Goal: Task Accomplishment & Management: Use online tool/utility

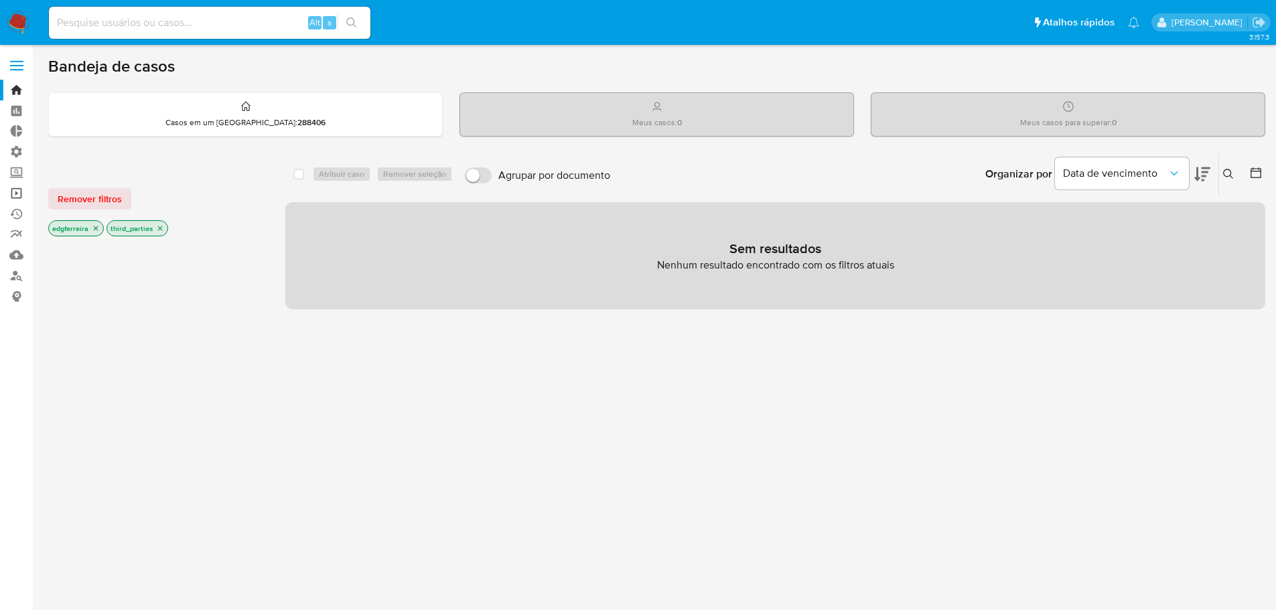
click at [17, 190] on link "Operações em massa" at bounding box center [79, 193] width 159 height 21
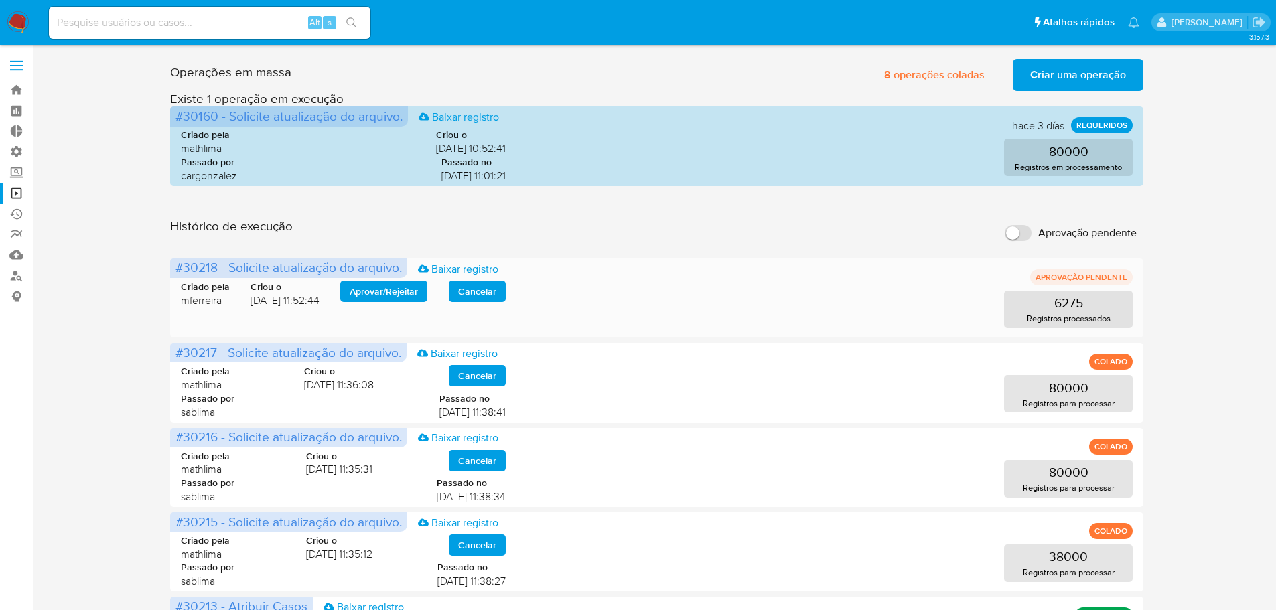
click at [376, 292] on span "Aprovar / Rejeitar" at bounding box center [384, 291] width 68 height 19
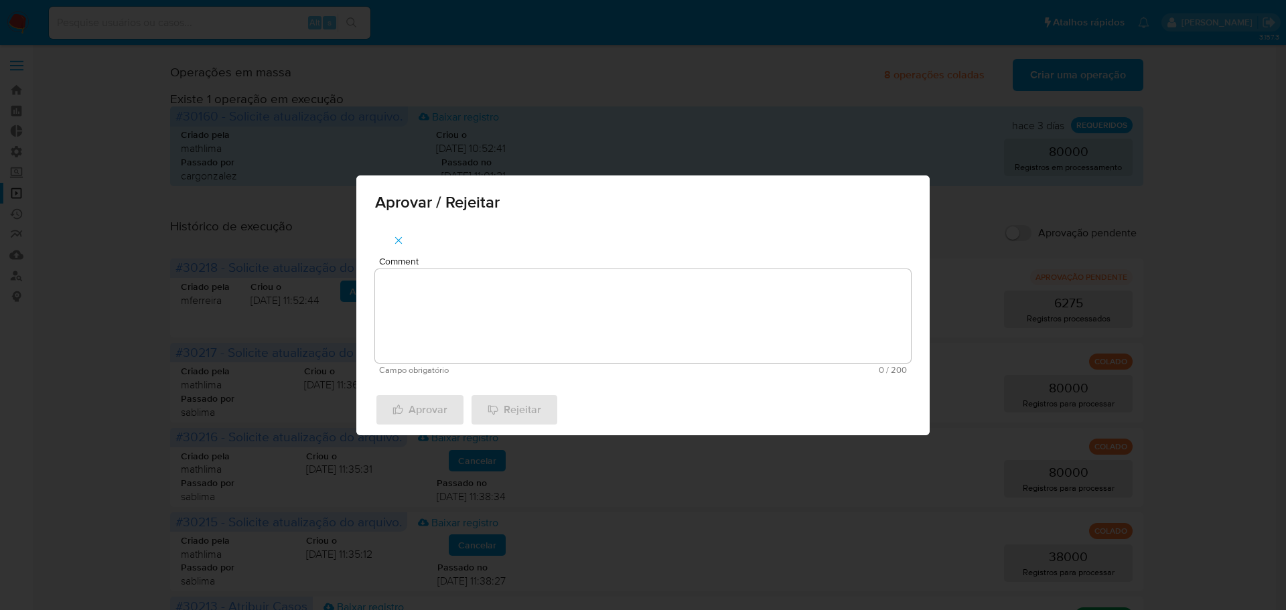
click at [484, 332] on textarea "Comment" at bounding box center [643, 316] width 536 height 94
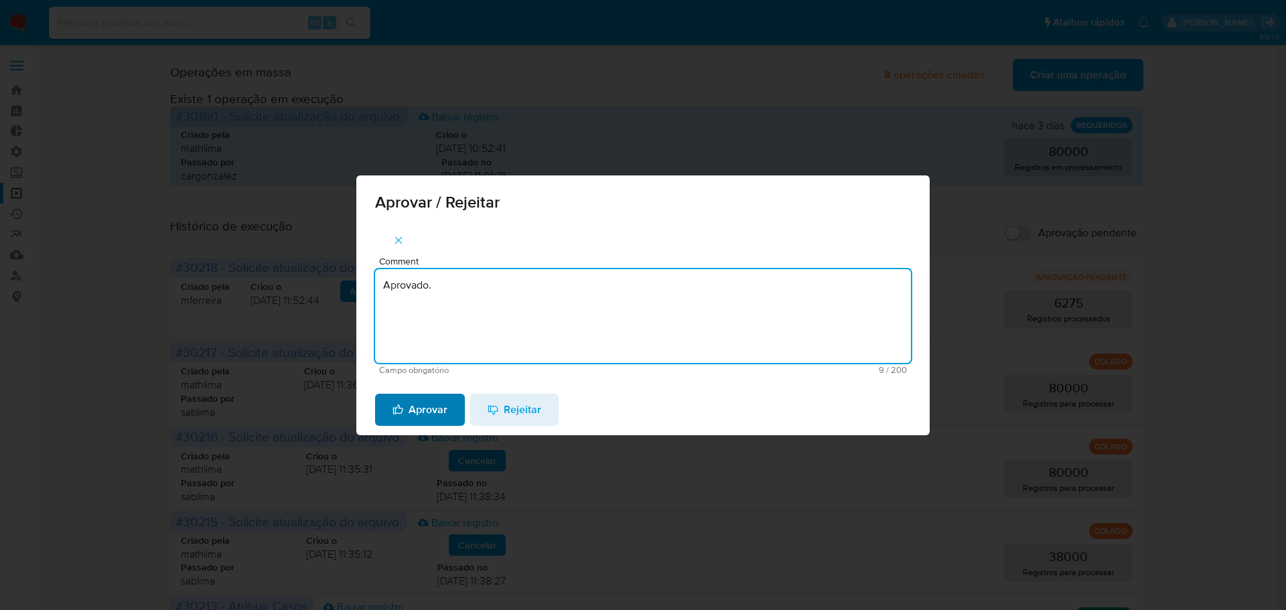
type textarea "Aprovado."
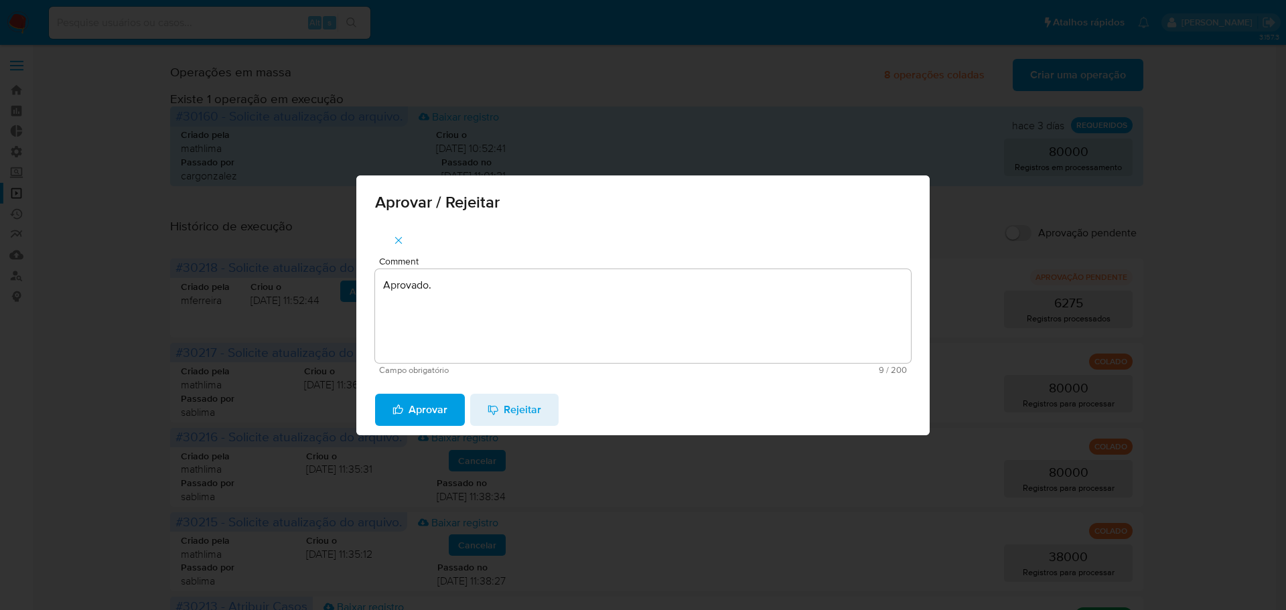
click at [422, 417] on span "Aprovar" at bounding box center [420, 409] width 55 height 29
